Goal: Task Accomplishment & Management: Use online tool/utility

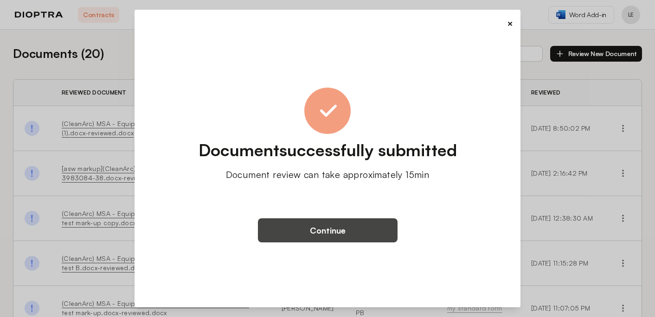
click at [362, 231] on button "Continue" at bounding box center [328, 230] width 140 height 24
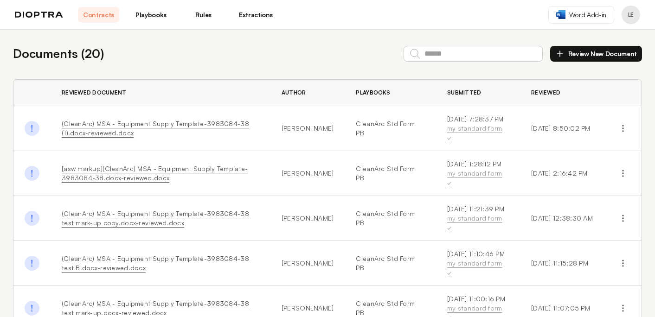
click at [151, 9] on link "Playbooks" at bounding box center [150, 15] width 41 height 16
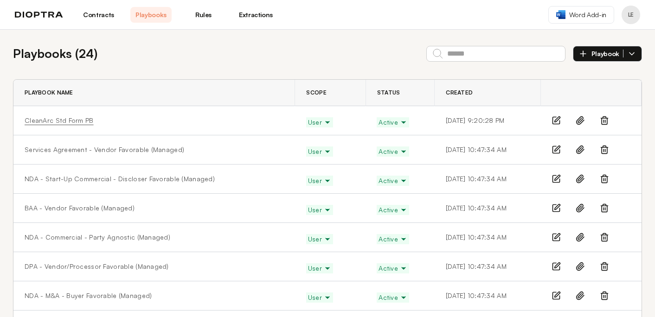
click at [57, 119] on link "CleanArc Std Form PB" at bounding box center [59, 120] width 69 height 9
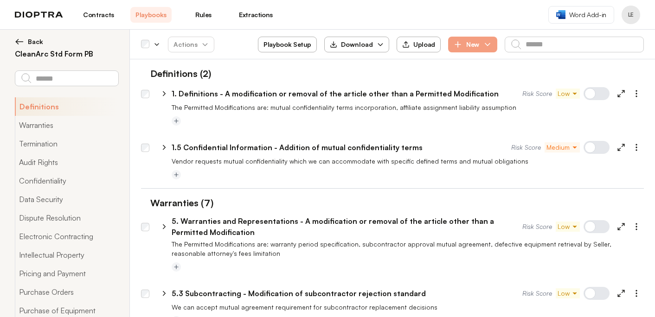
click at [162, 146] on icon at bounding box center [164, 147] width 8 height 8
select select "*******"
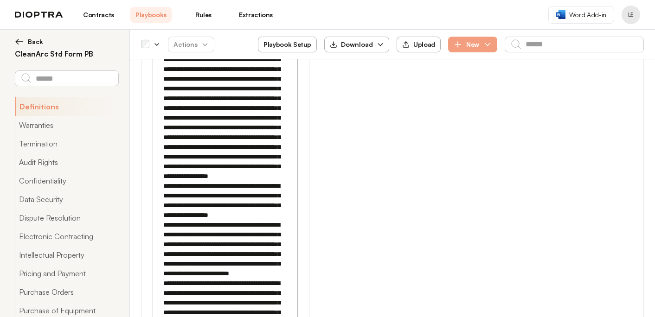
scroll to position [587, 0]
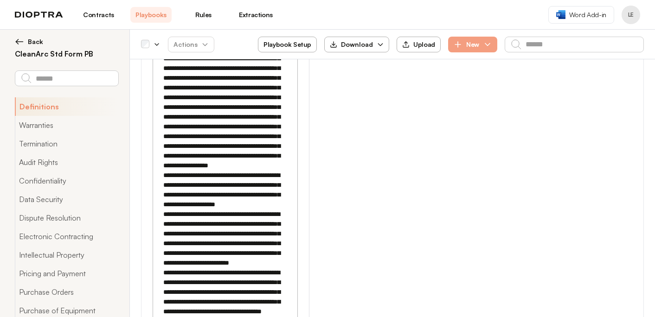
scroll to position [609, 0]
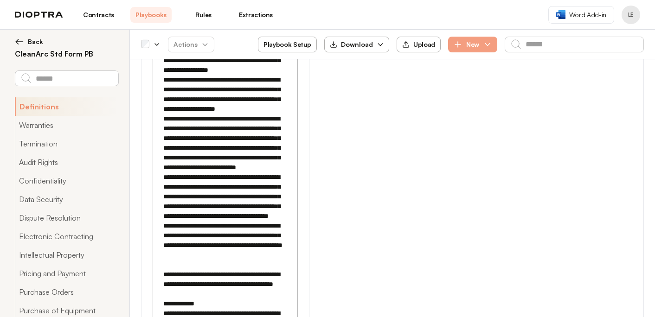
scroll to position [675, 0]
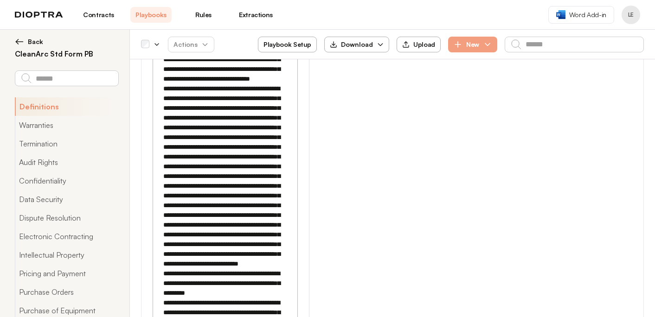
scroll to position [1182, 0]
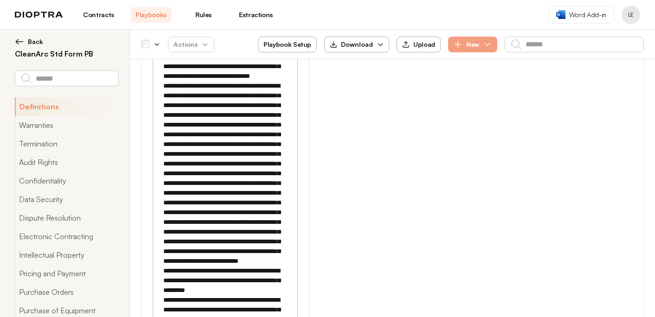
click at [202, 252] on textarea at bounding box center [225, 57] width 133 height 1694
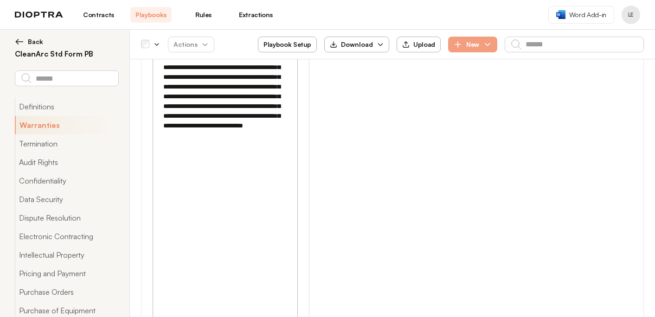
scroll to position [1633, 0]
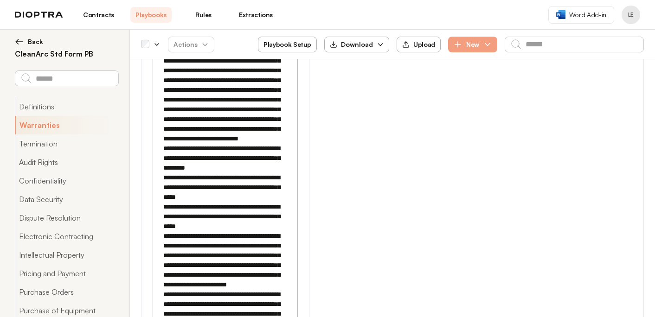
scroll to position [1242, 0]
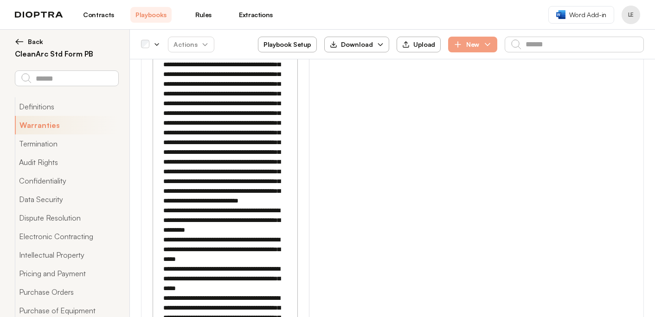
type textarea "**********"
